Goal: Task Accomplishment & Management: Manage account settings

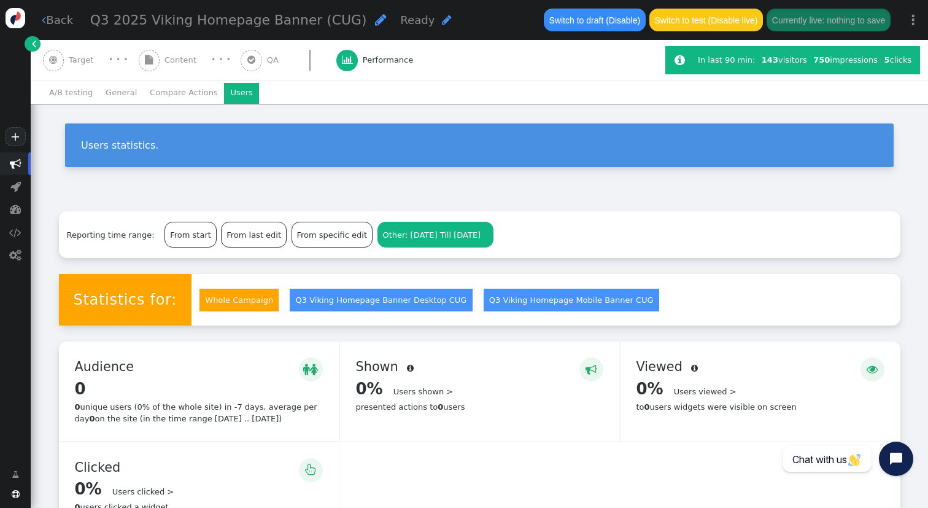
click at [12, 163] on span "" at bounding box center [16, 164] width 12 height 12
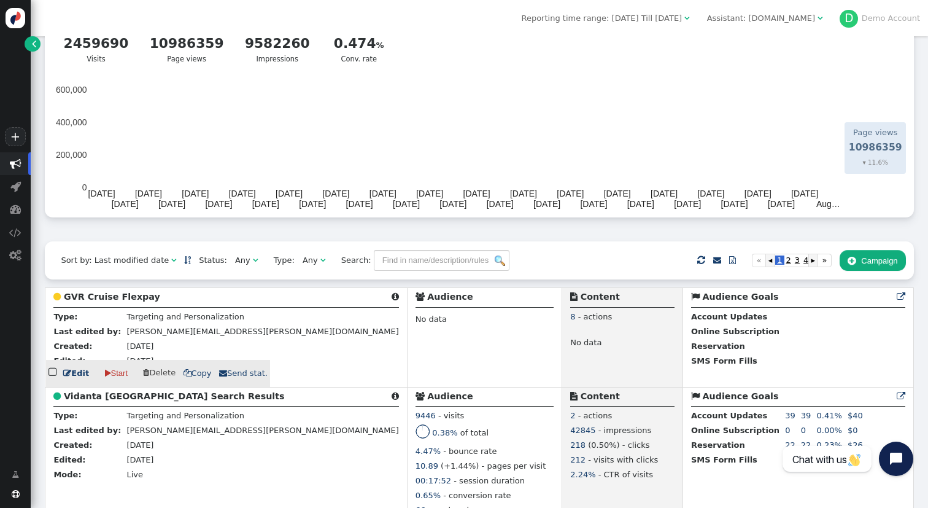
scroll to position [80, 0]
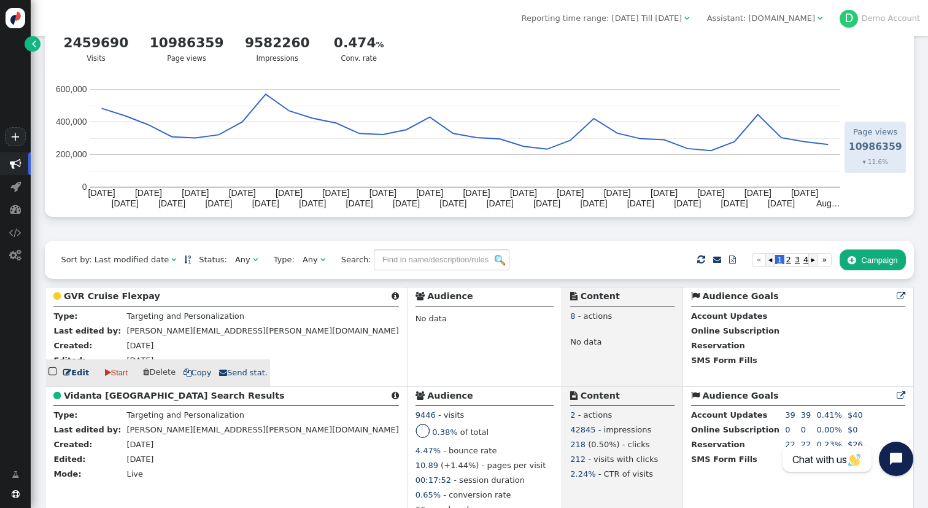
click at [126, 301] on b "GVR Cruise Flexpay" at bounding box center [112, 296] width 96 height 10
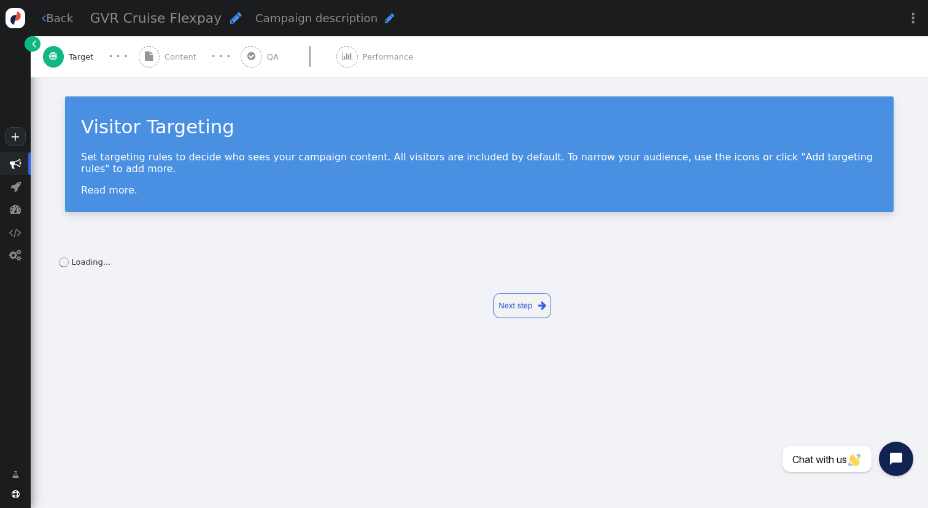
click at [204, 64] on div "· · ·" at bounding box center [221, 56] width 40 height 15
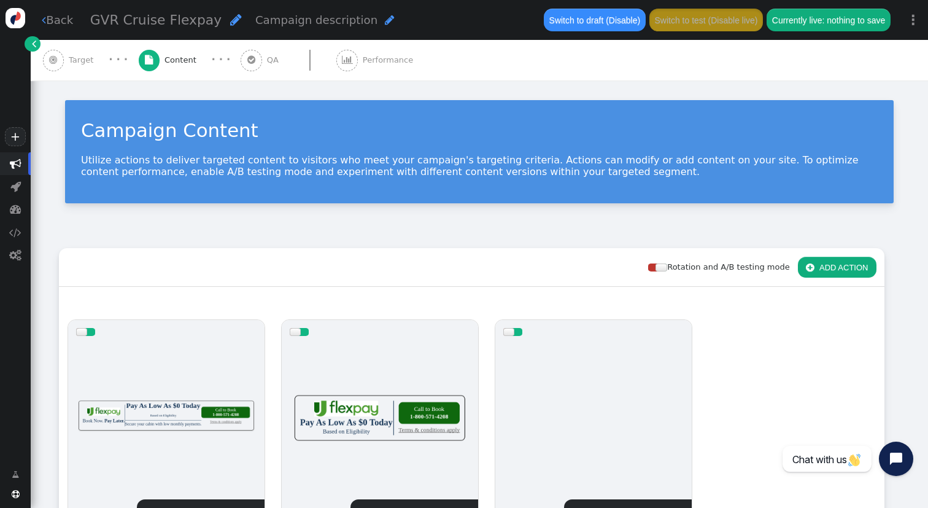
scroll to position [135, 0]
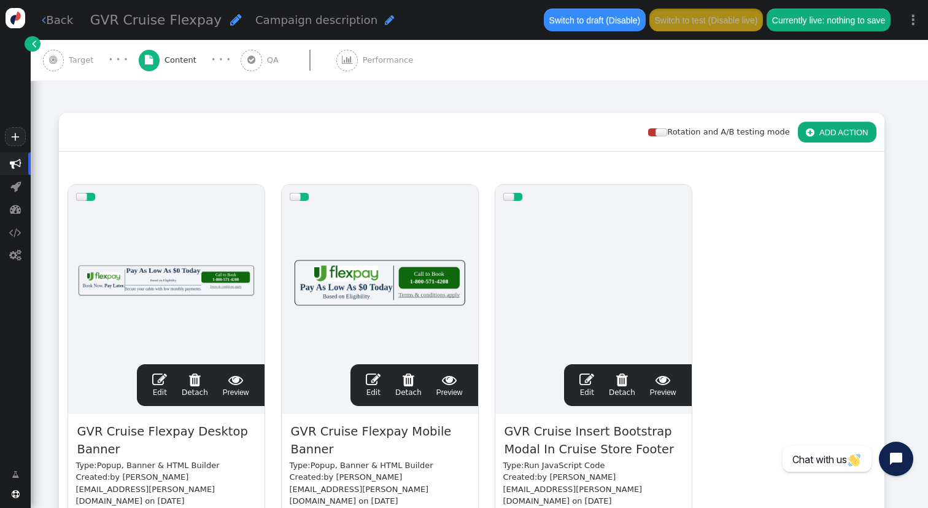
click at [392, 315] on div at bounding box center [380, 282] width 181 height 147
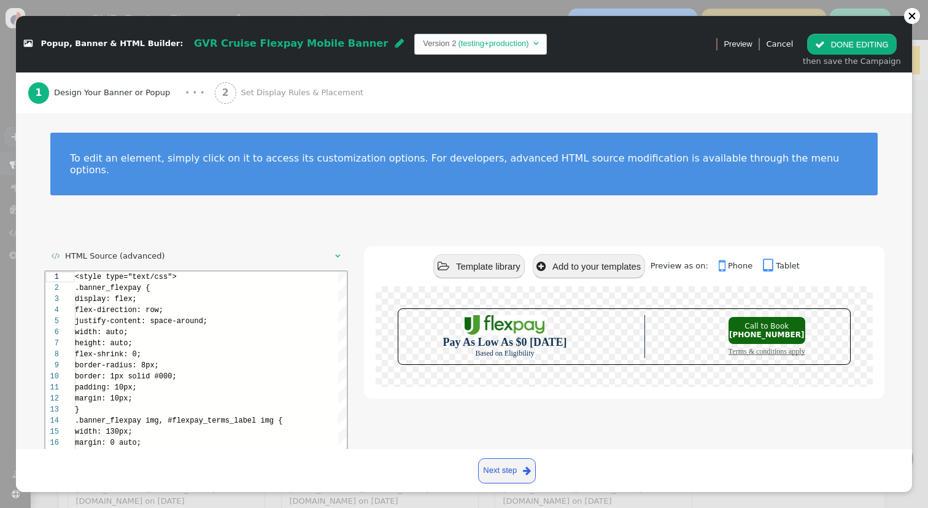
scroll to position [111, 0]
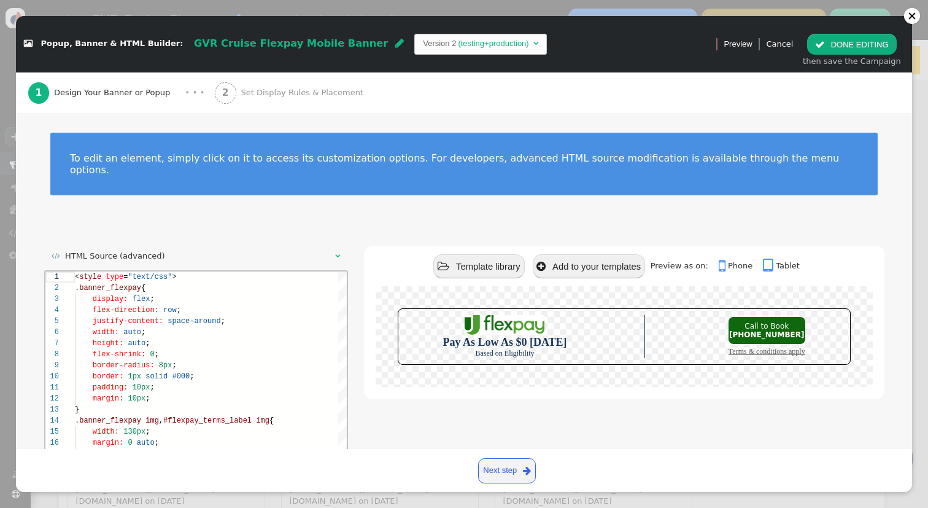
click at [313, 86] on div "2 Set Display Rules & Placement" at bounding box center [291, 92] width 153 height 41
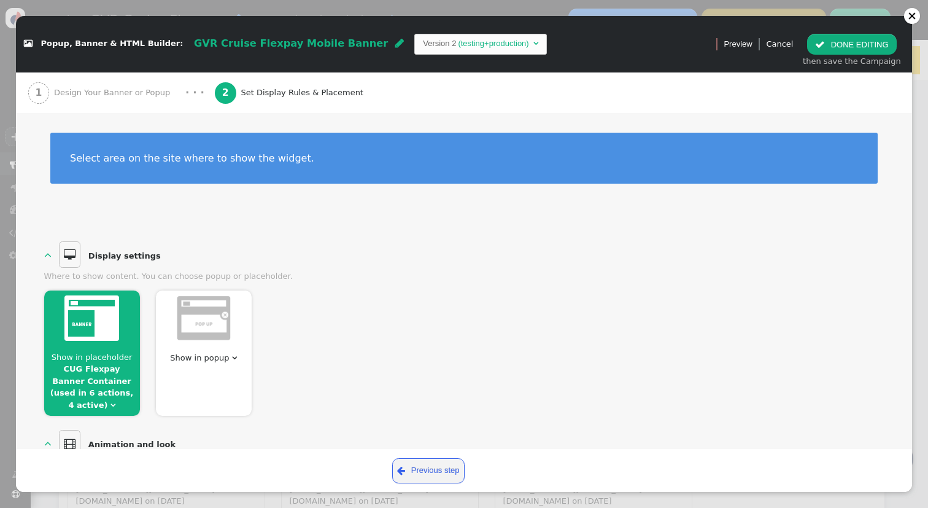
click at [110, 384] on link "CUG Flexpay Banner Container (used in 6 actions, 4 active)" at bounding box center [91, 386] width 83 height 45
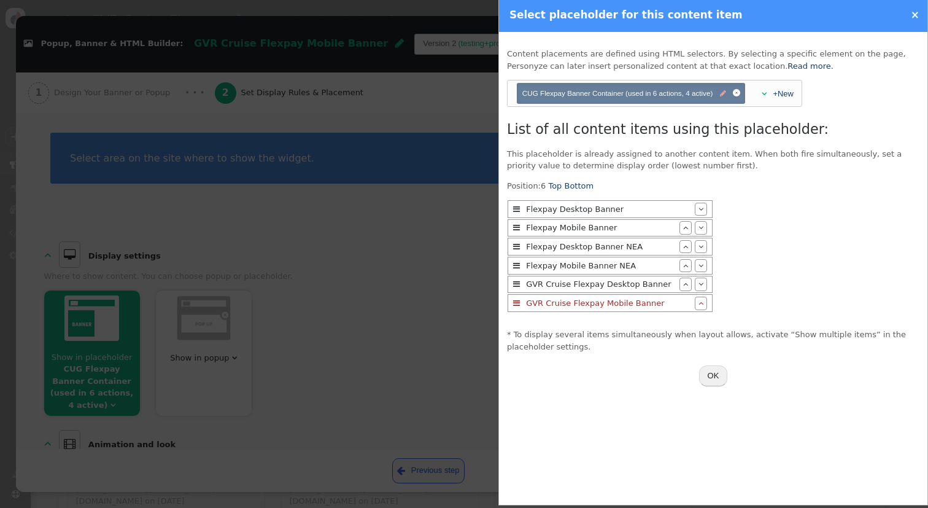
click at [723, 94] on span "" at bounding box center [723, 93] width 6 height 11
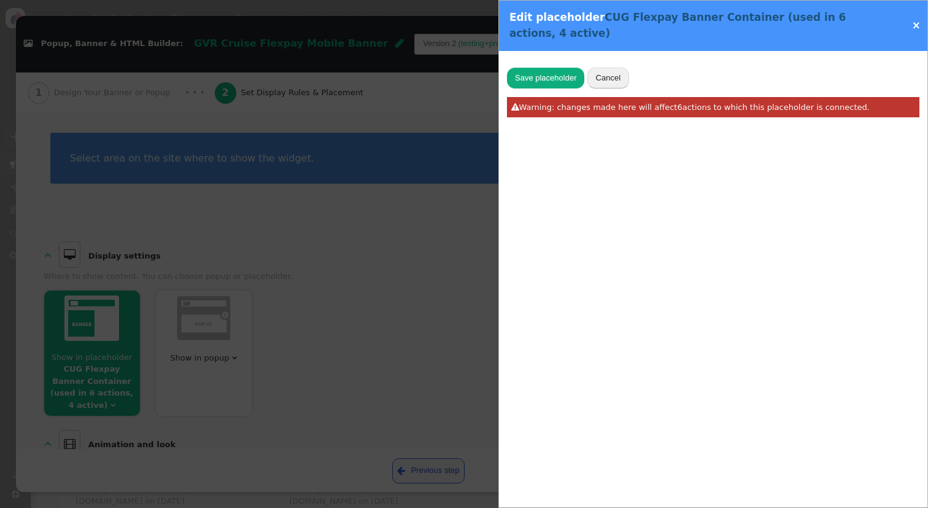
type input "CUG Flexpay Banner Container"
type input "#flexpay_container"
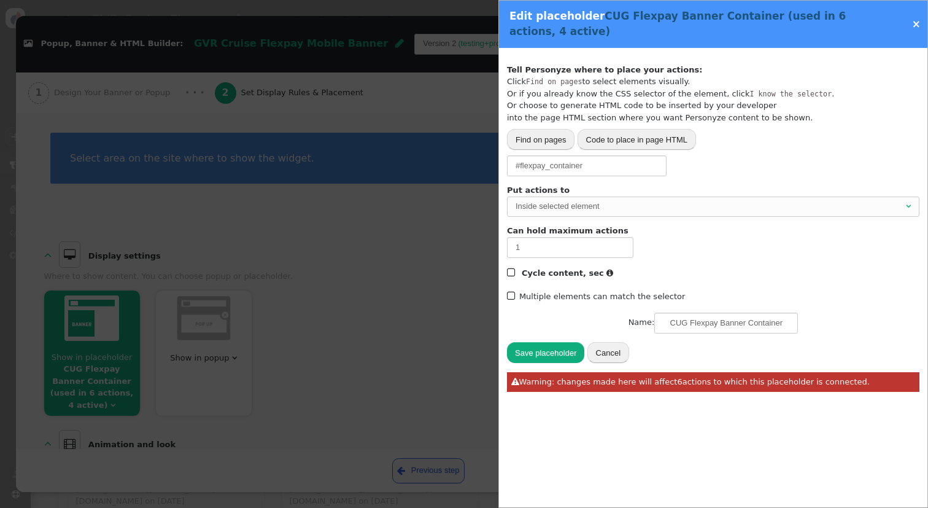
click at [554, 292] on label " Multiple elements can match the selector" at bounding box center [596, 296] width 178 height 9
click at [554, 292] on label " Multiple elements can match the selector" at bounding box center [596, 296] width 178 height 9
